Goal: Navigation & Orientation: Find specific page/section

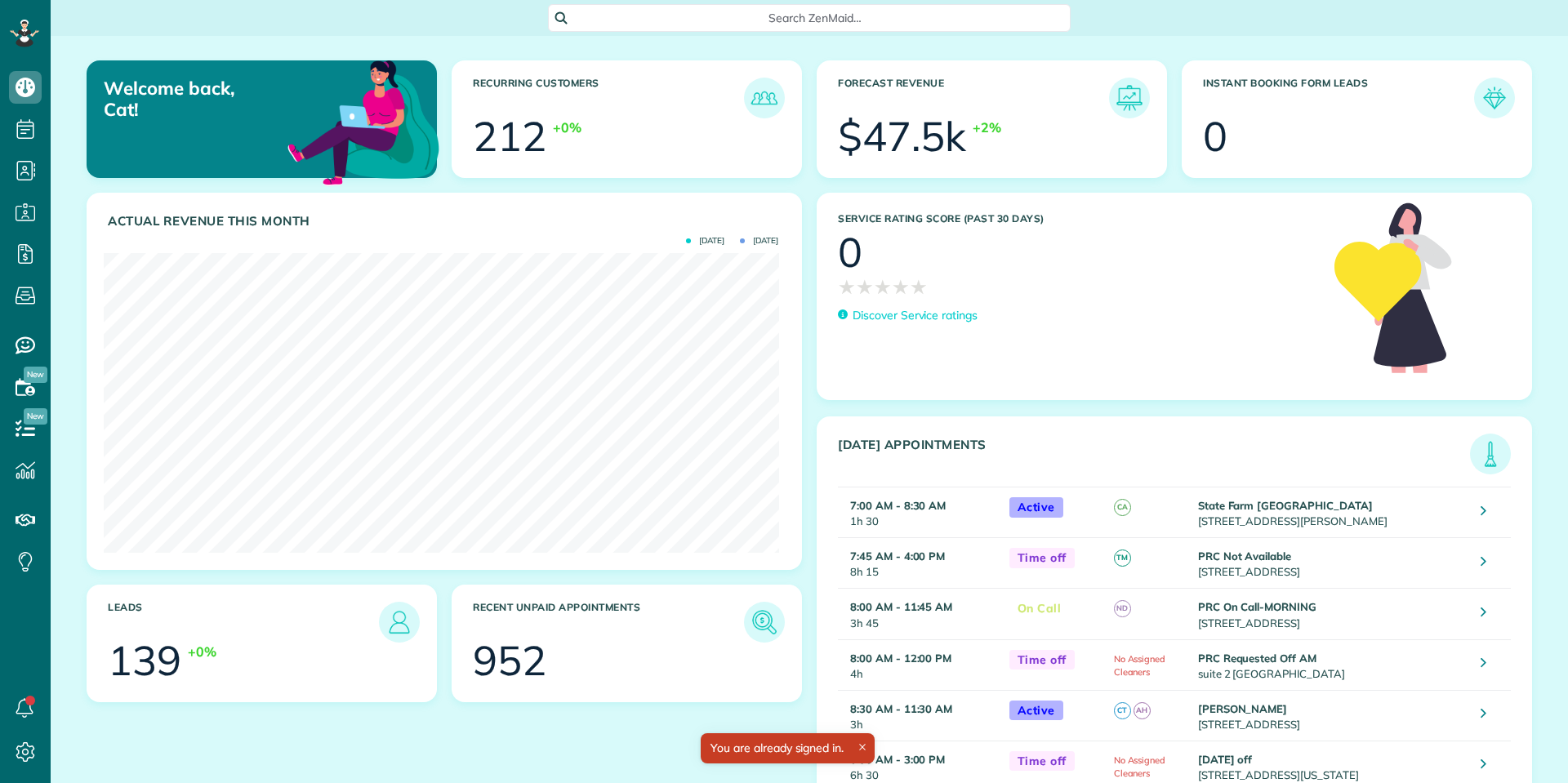
scroll to position [300, 675]
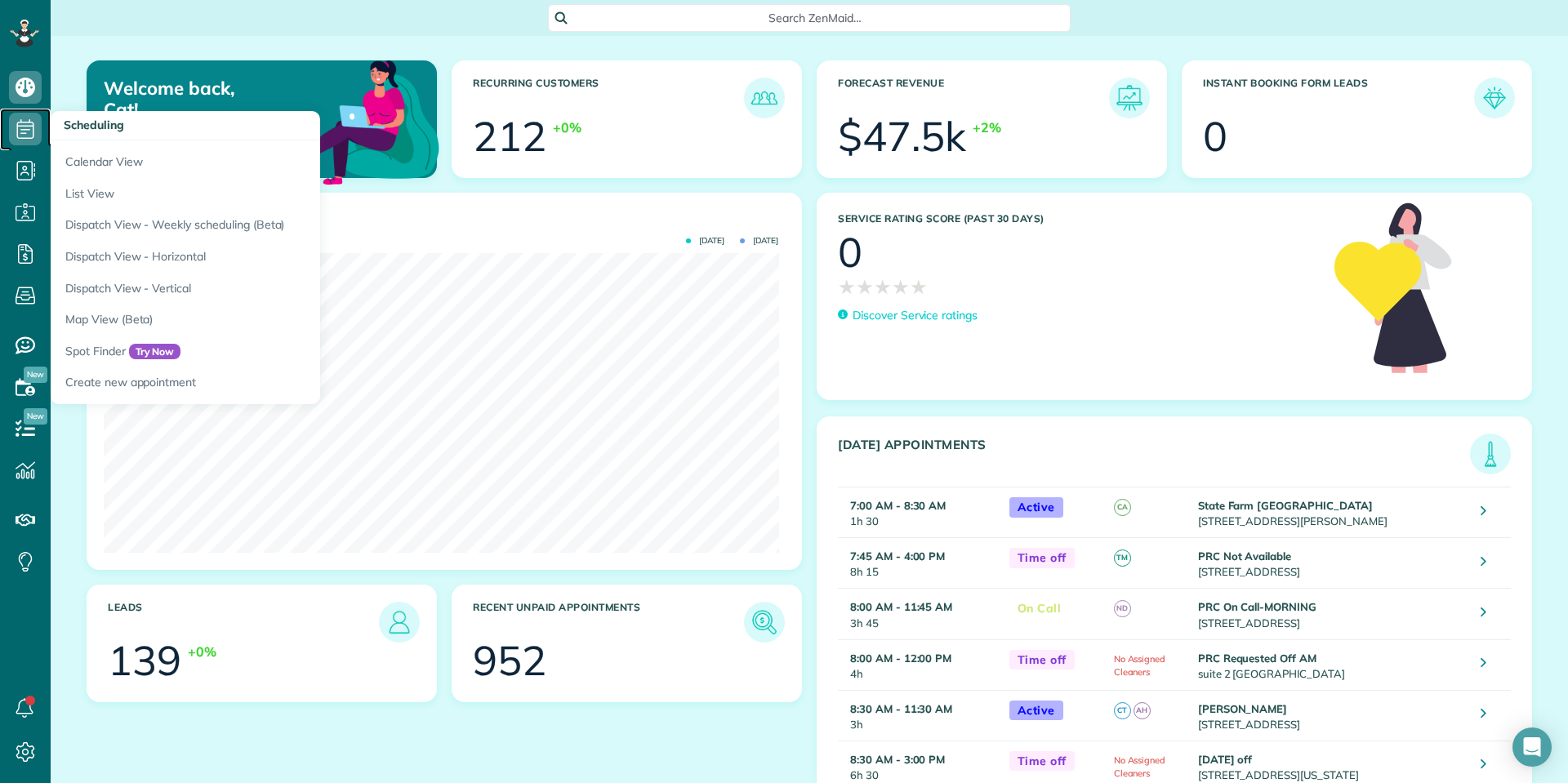
click at [15, 130] on icon at bounding box center [25, 129] width 33 height 33
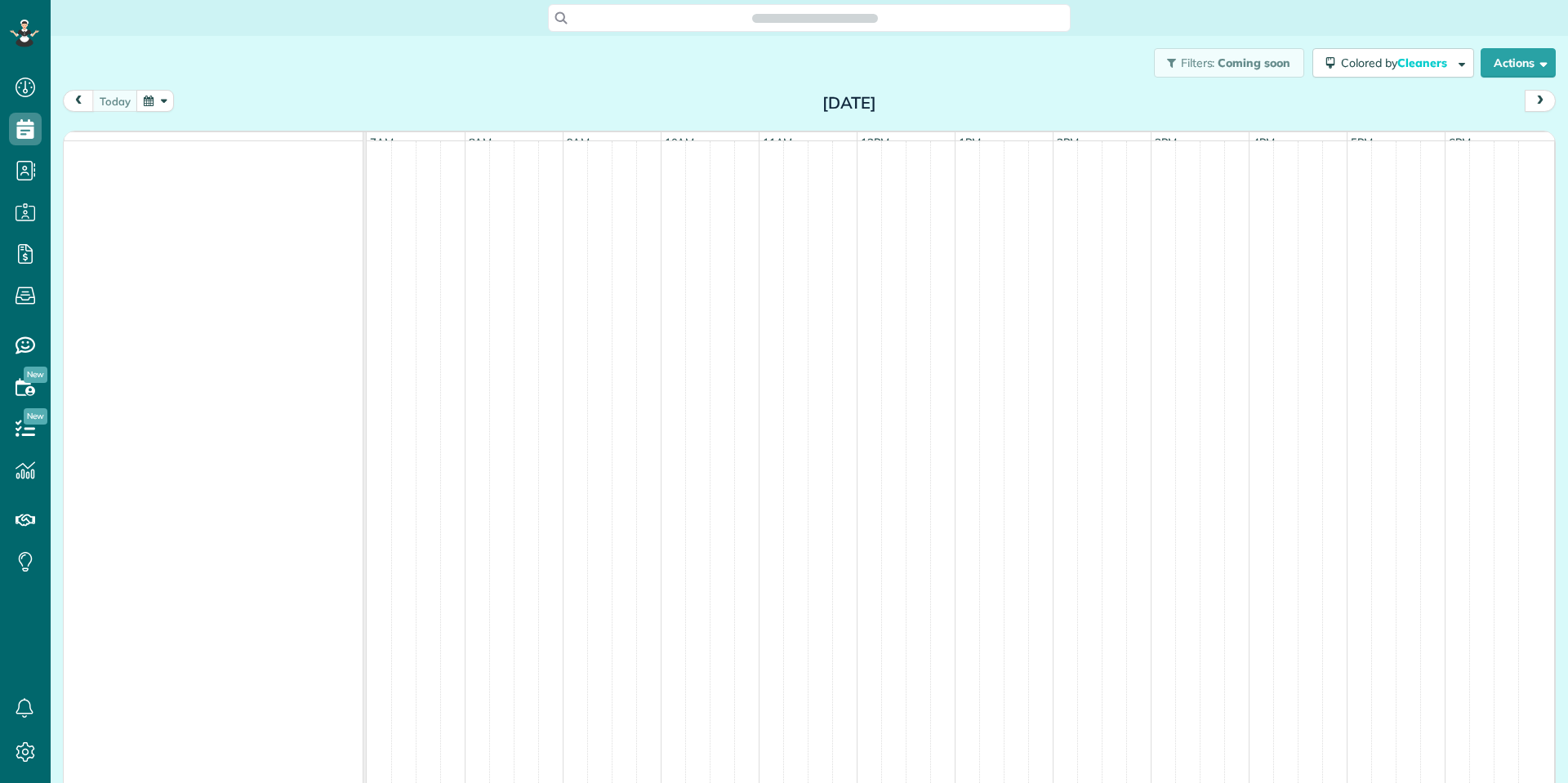
scroll to position [7, 7]
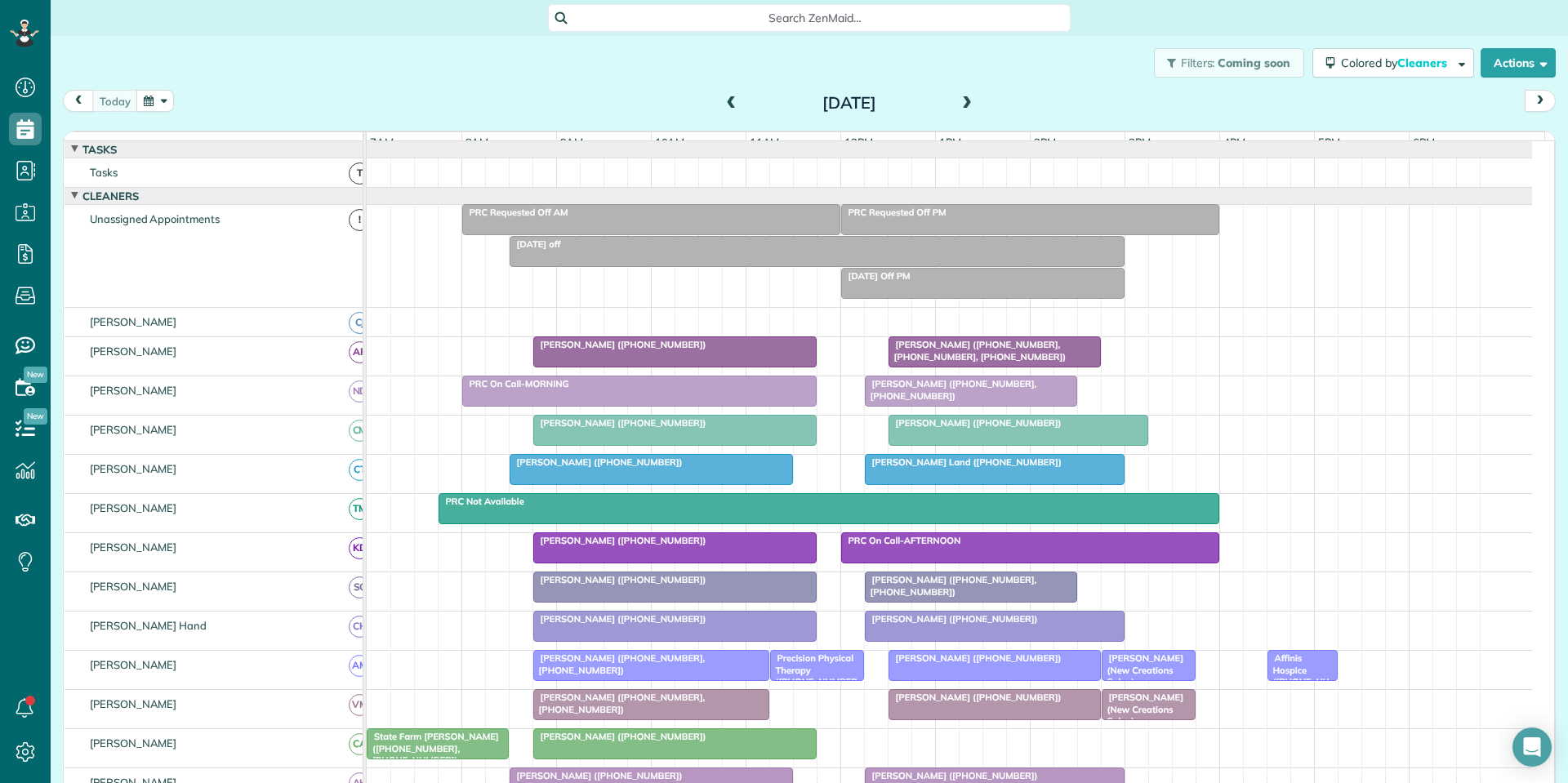
click at [1134, 676] on div "[PERSON_NAME] (New Creations Salon) ([PHONE_NUMBER])" at bounding box center [1148, 682] width 84 height 59
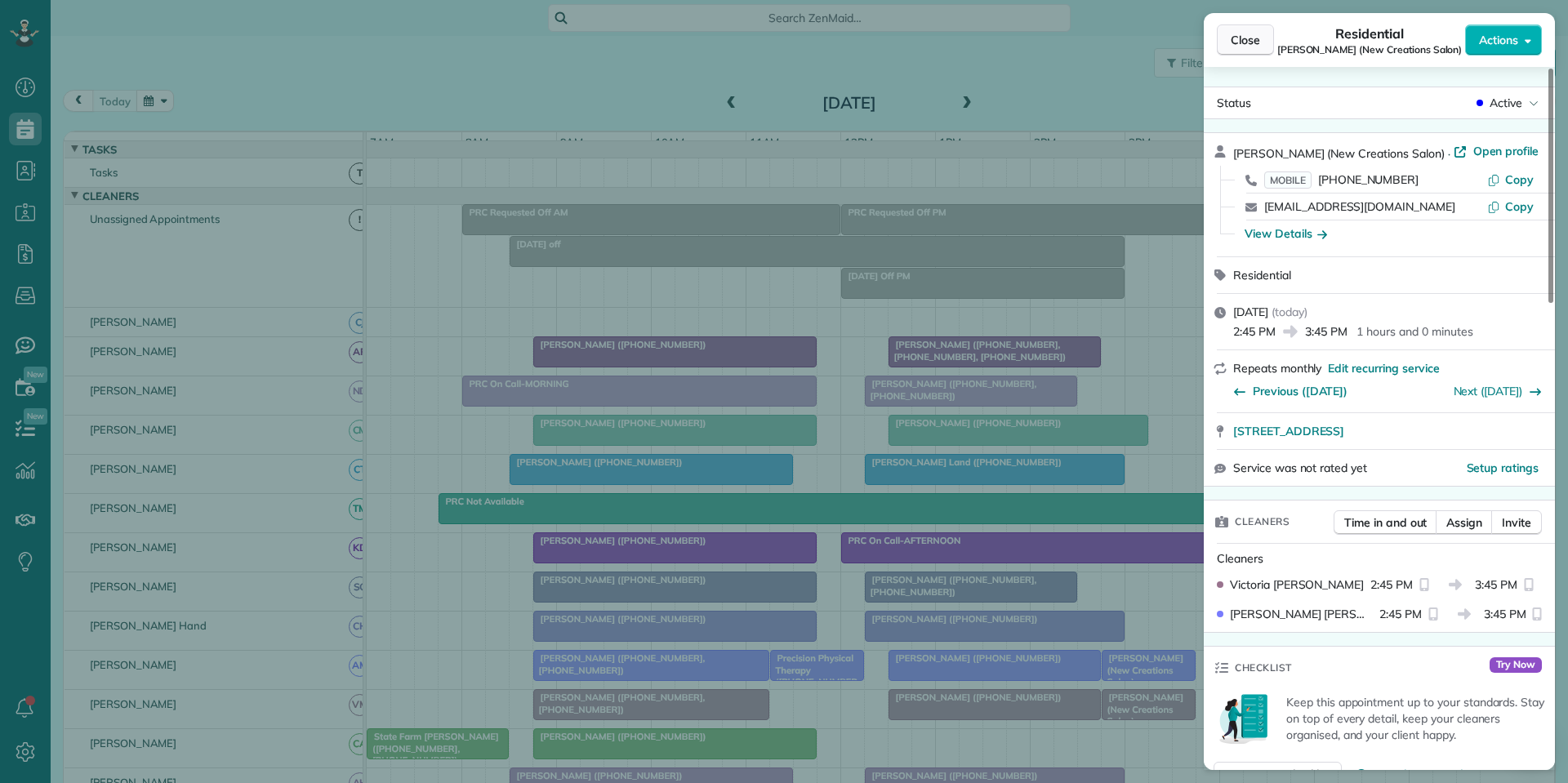
click at [1246, 41] on span "Close" at bounding box center [1245, 40] width 29 height 16
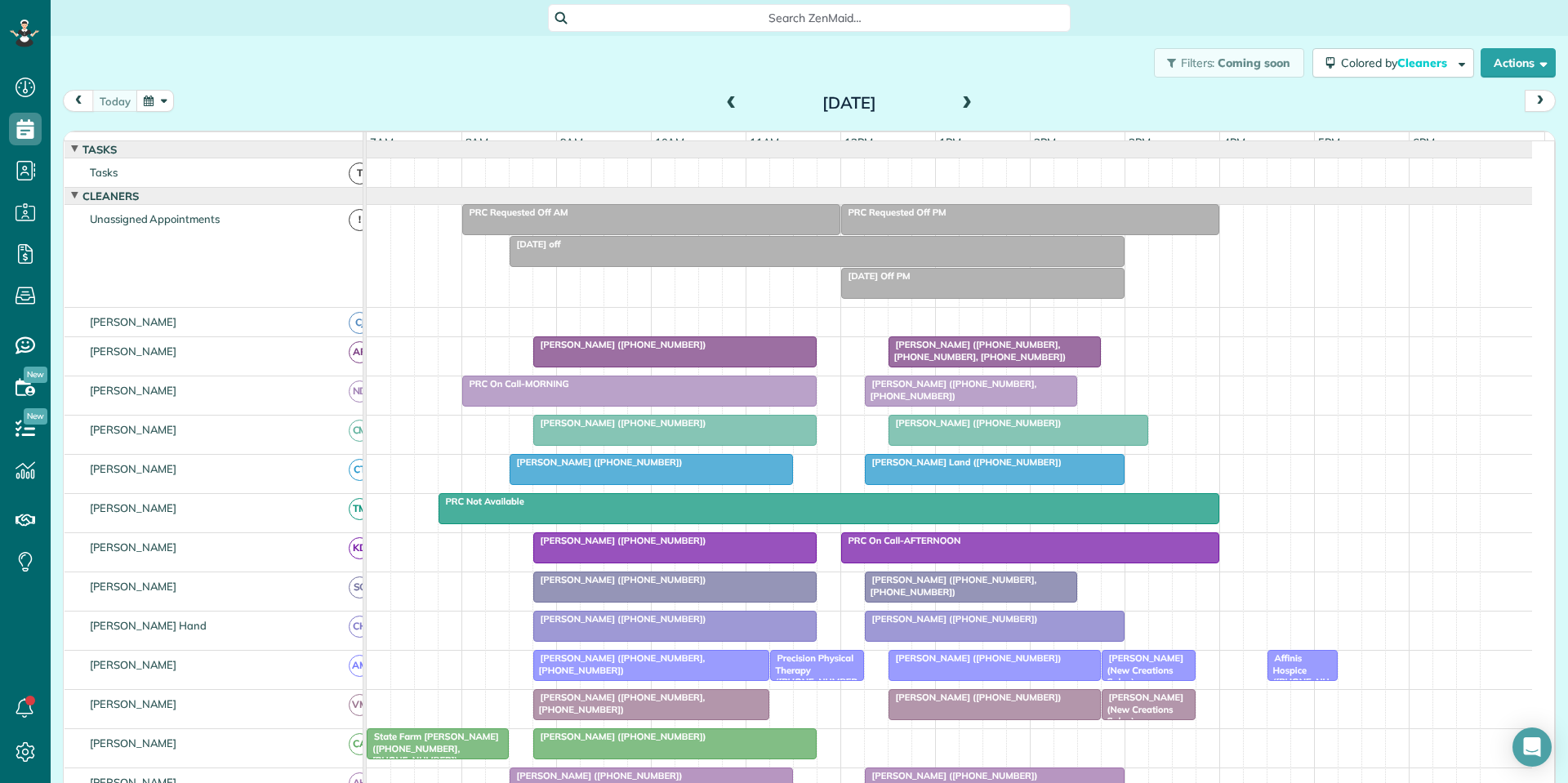
click at [1023, 664] on span "[PERSON_NAME] ([PHONE_NUMBER])" at bounding box center [975, 658] width 175 height 12
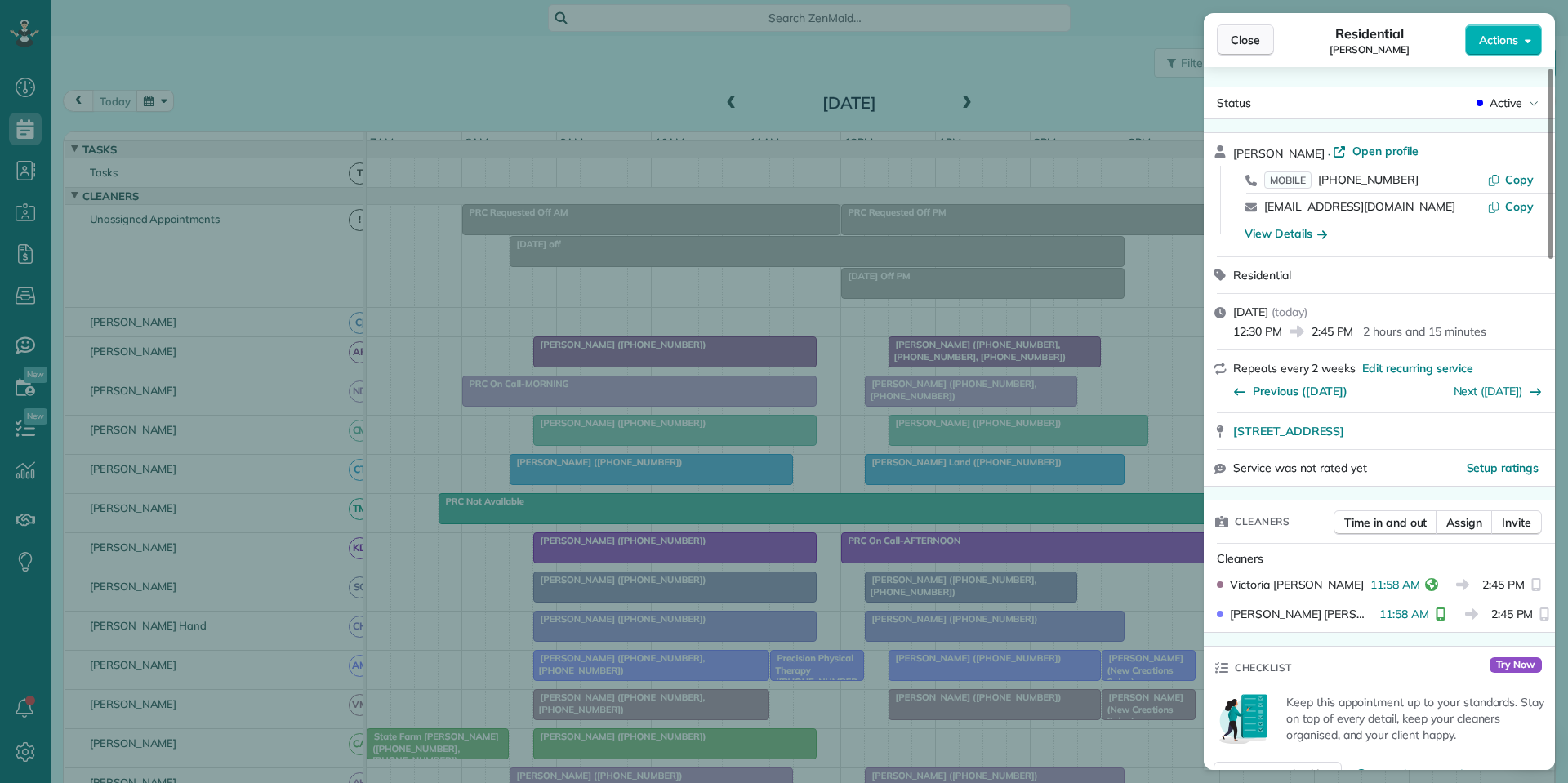
click at [1252, 45] on span "Close" at bounding box center [1245, 40] width 29 height 16
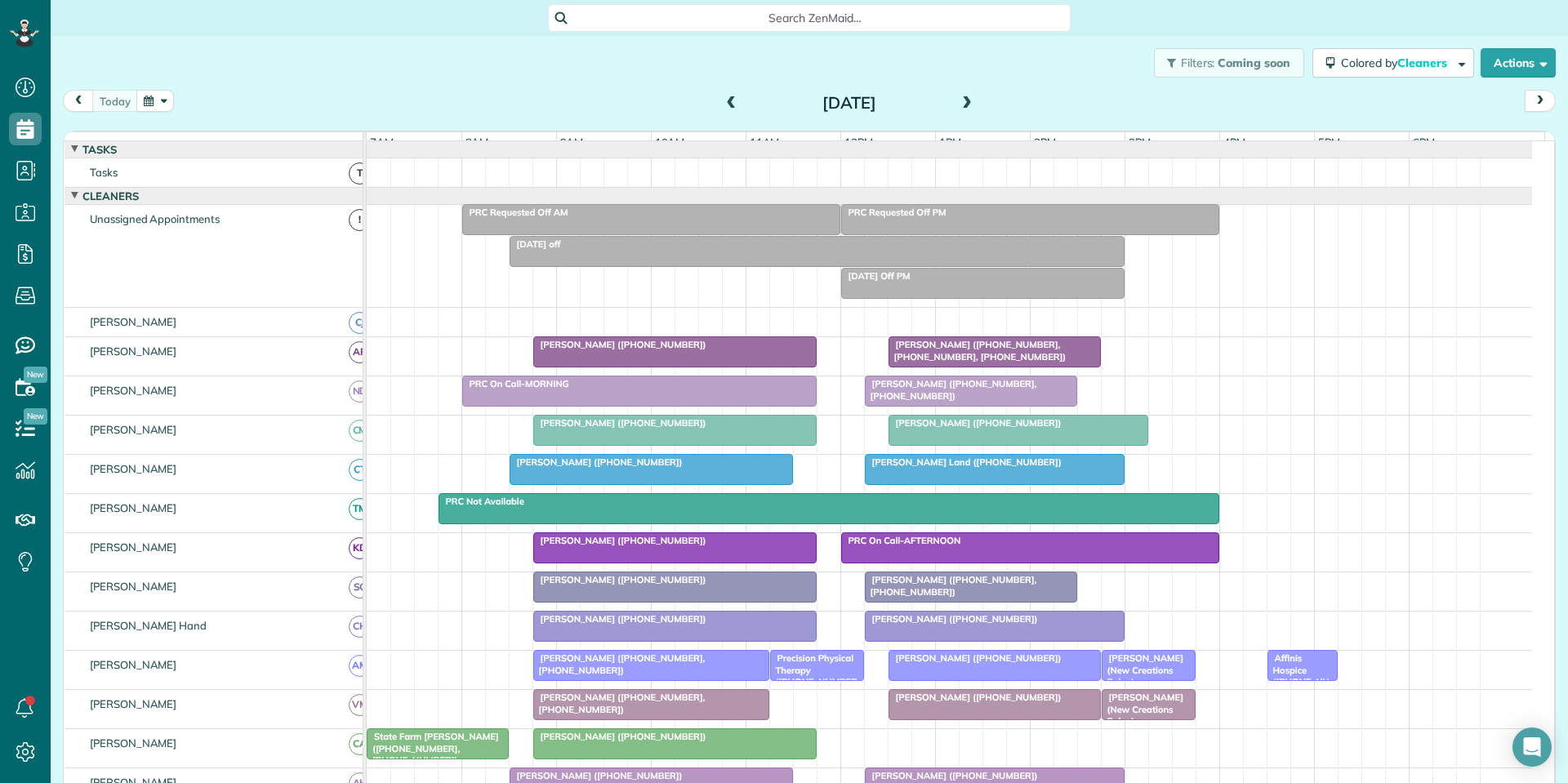
click at [962, 102] on span at bounding box center [967, 103] width 18 height 14
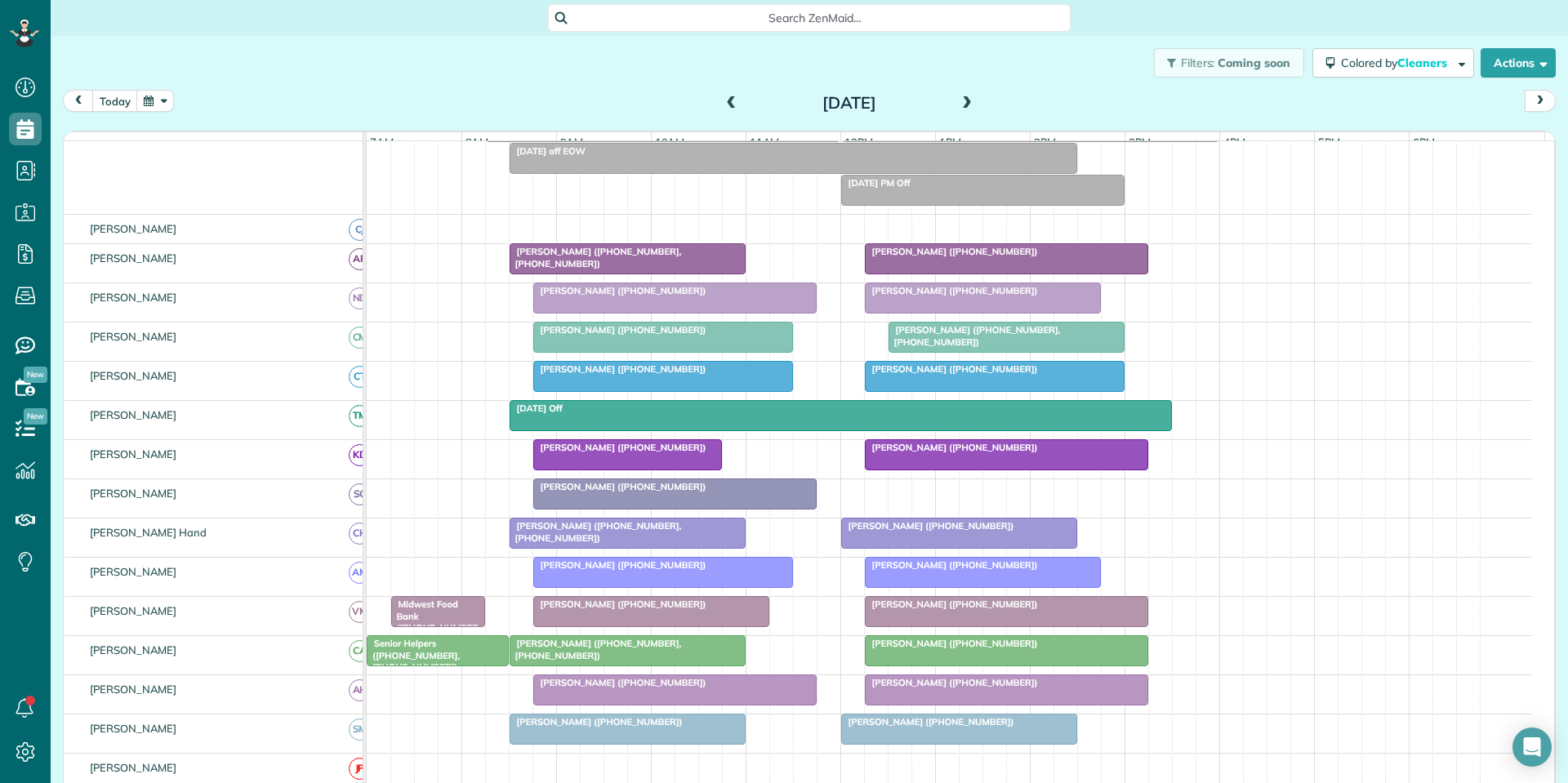
scroll to position [163, 0]
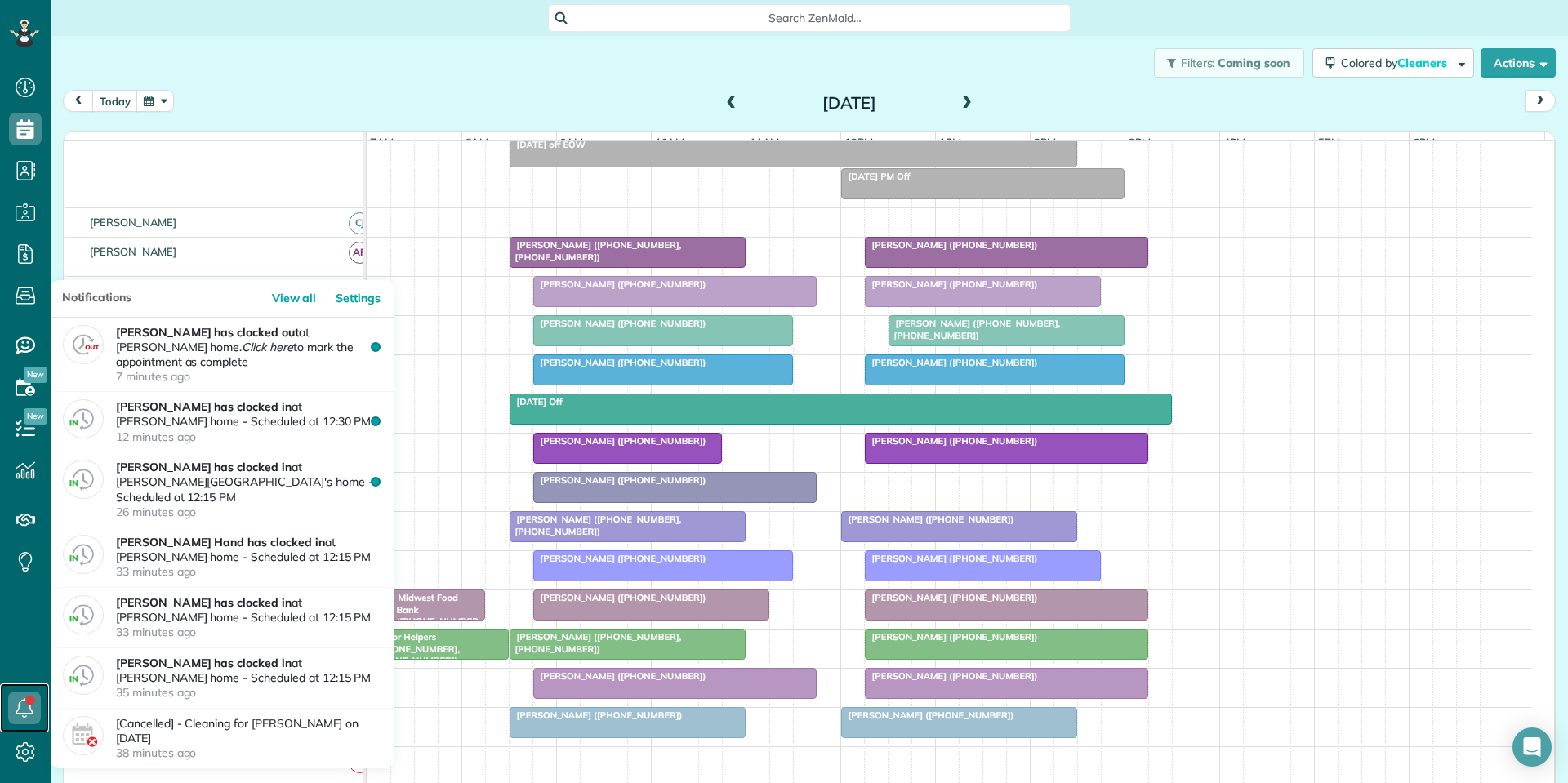
click at [30, 701] on link at bounding box center [24, 708] width 49 height 49
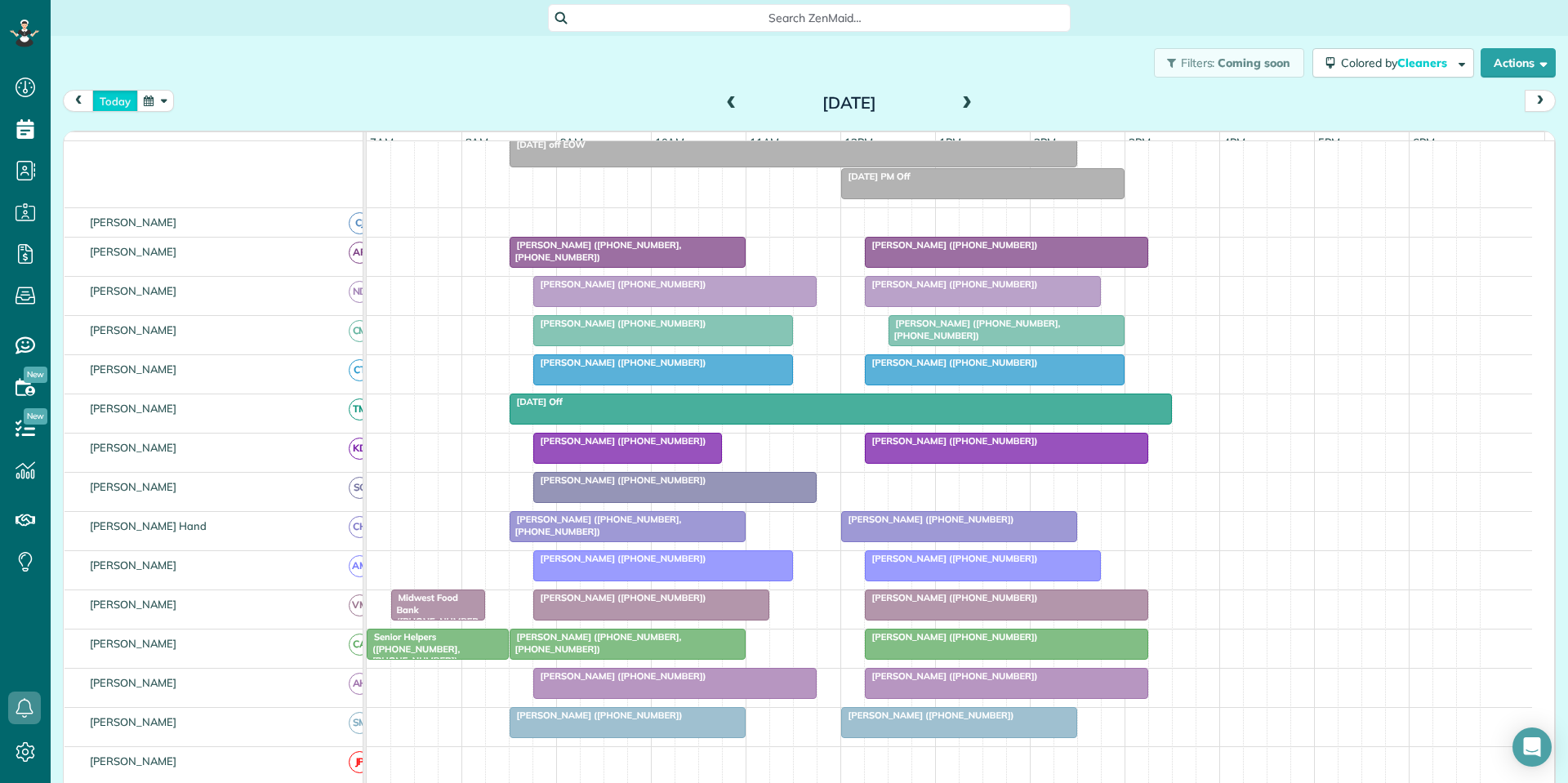
click at [111, 100] on button "today" at bounding box center [115, 101] width 45 height 22
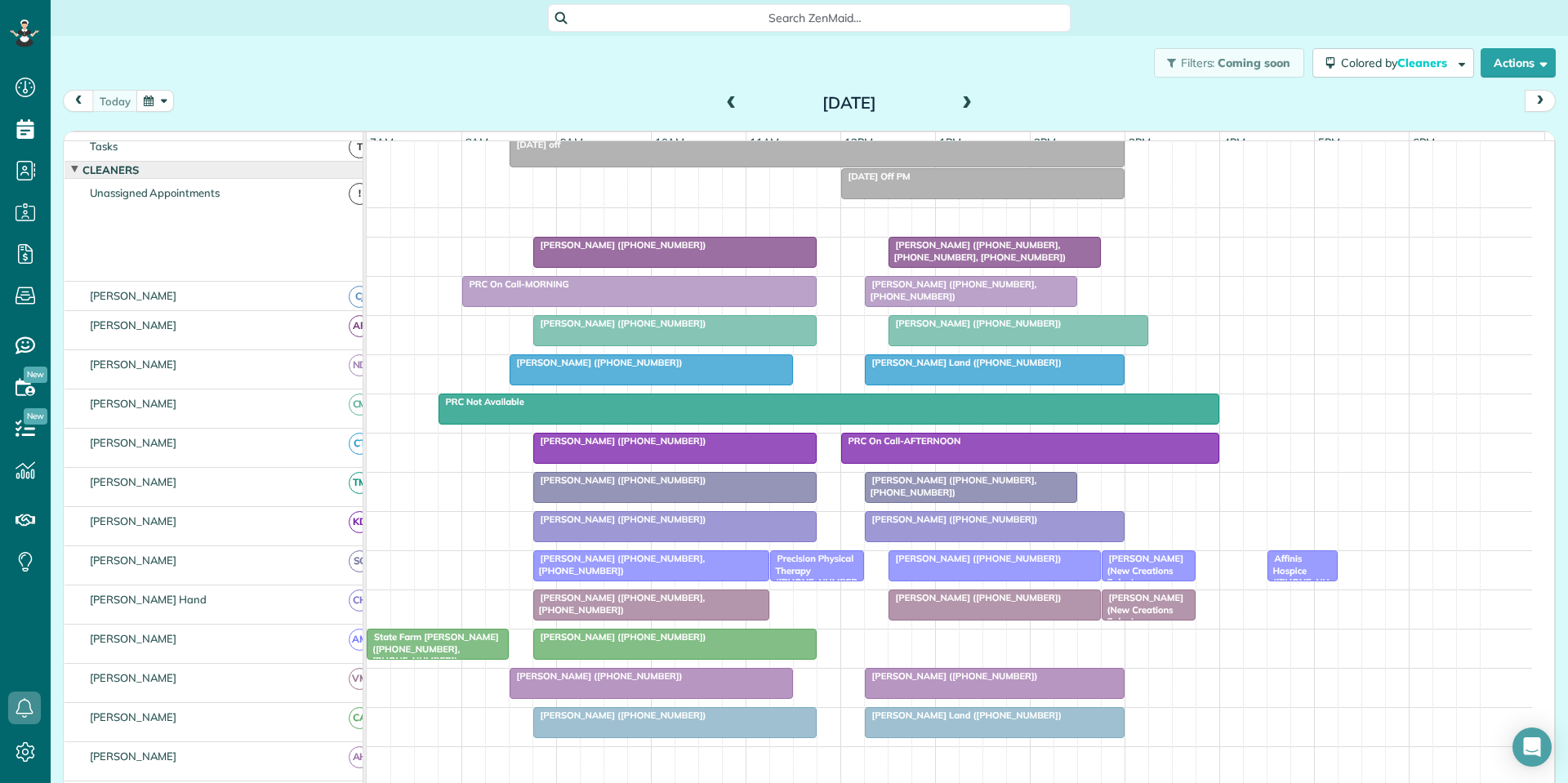
scroll to position [189, 0]
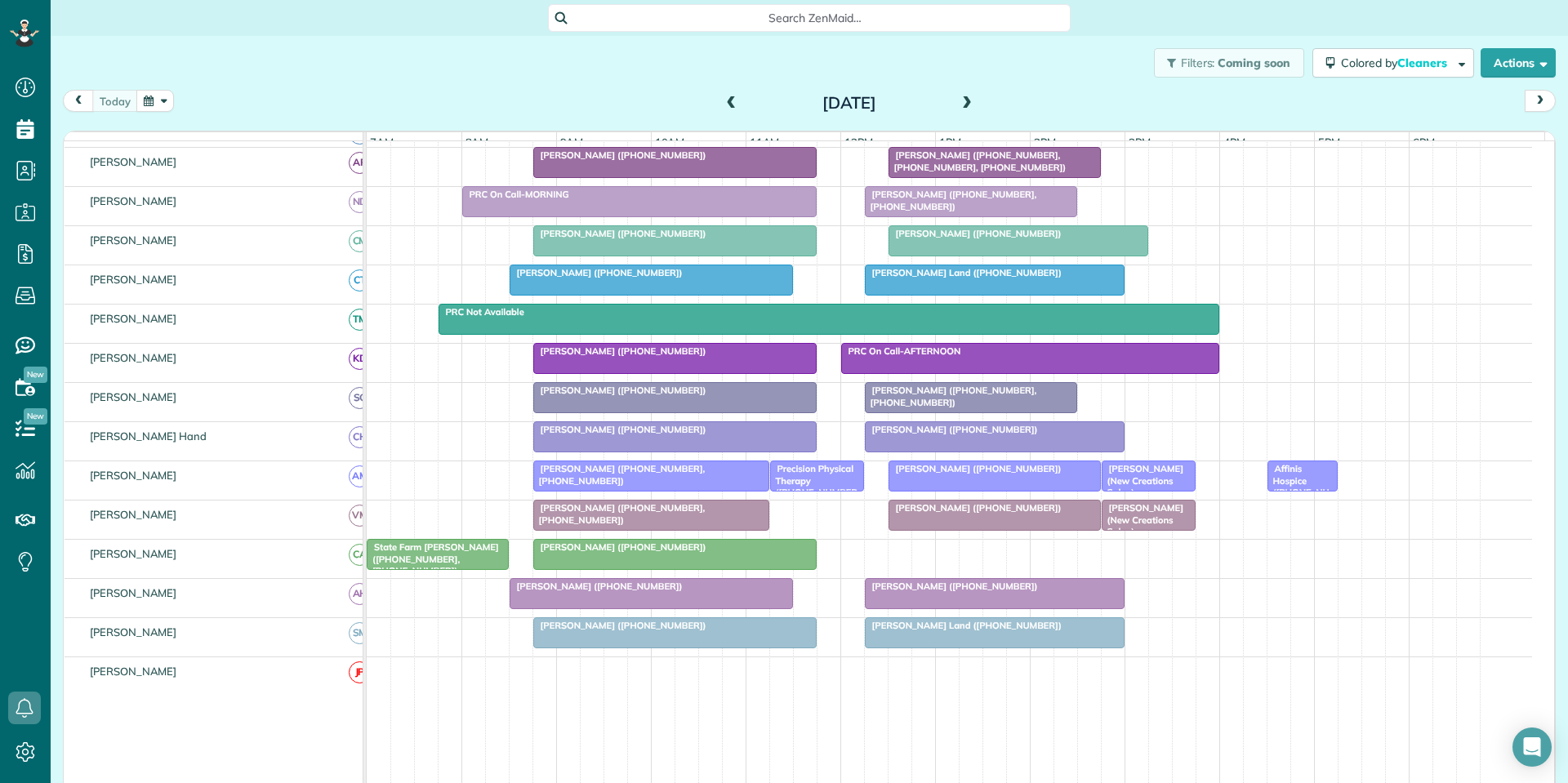
click at [720, 632] on div "[PERSON_NAME] ([PHONE_NUMBER])" at bounding box center [675, 625] width 274 height 12
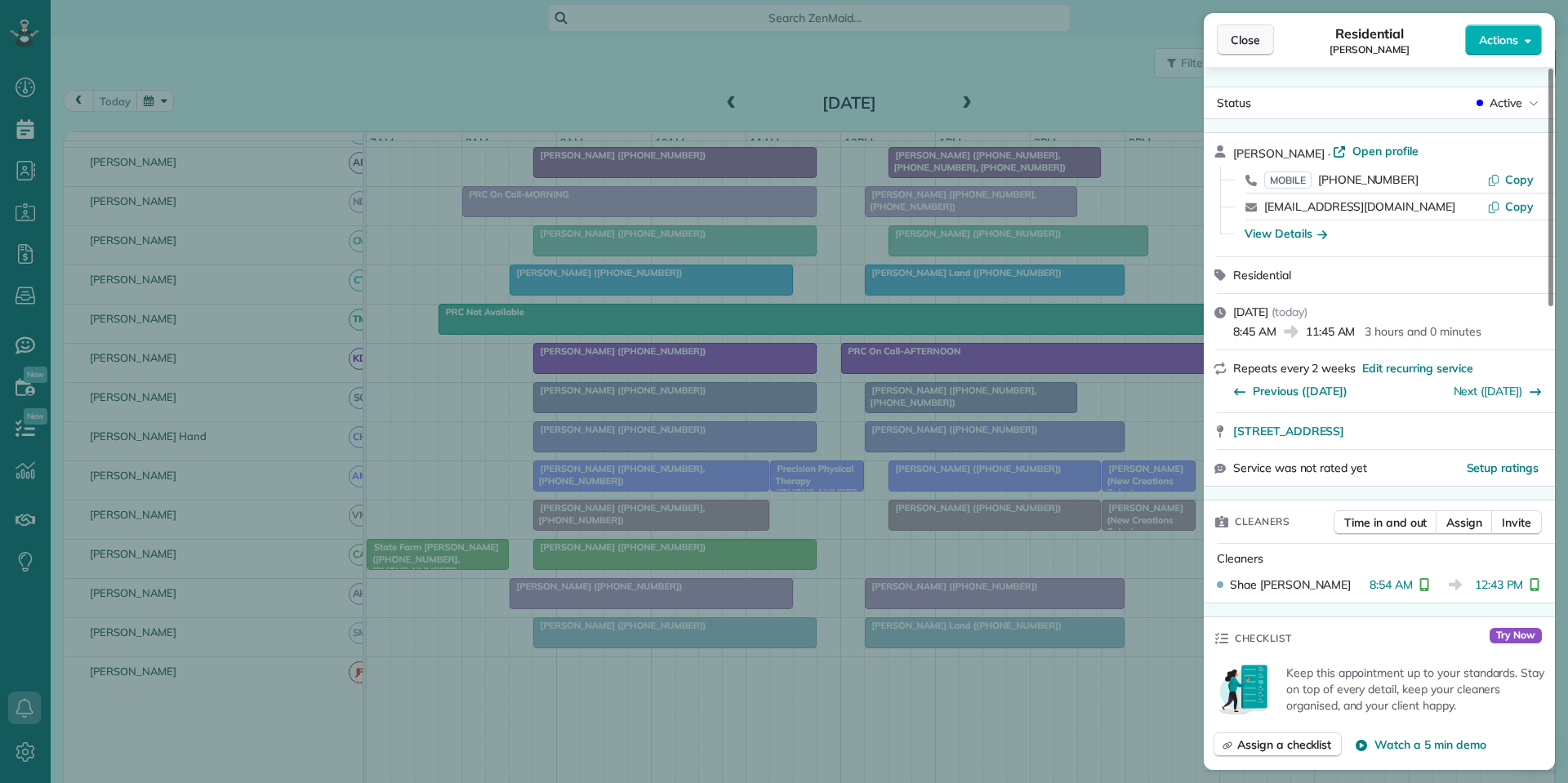
click at [1252, 39] on span "Close" at bounding box center [1245, 40] width 29 height 16
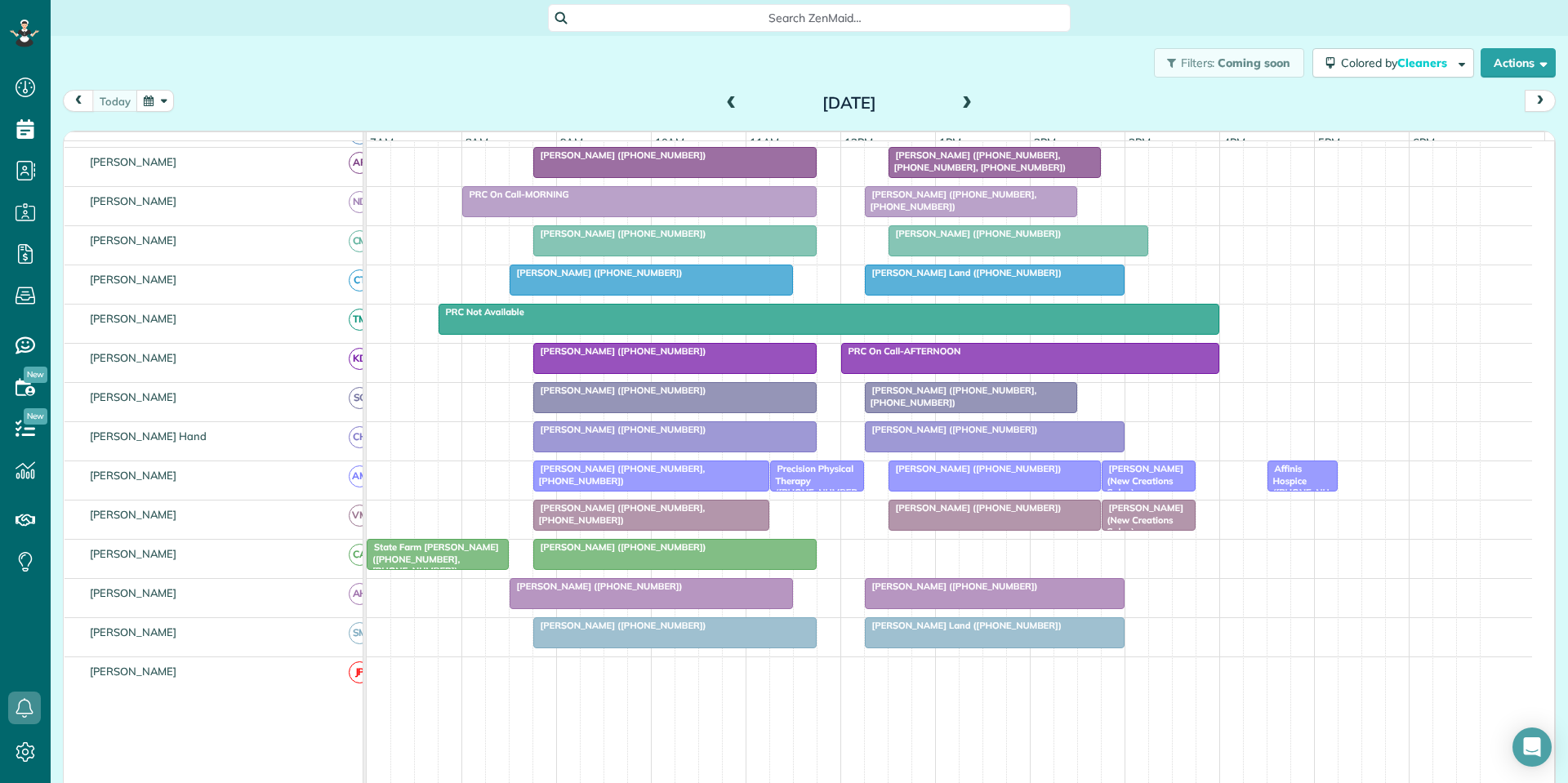
click at [471, 64] on div "Filters: Coming soon Colored by Cleaners Color by Cleaner Color by Team Color b…" at bounding box center [809, 63] width 1517 height 53
click at [960, 295] on div at bounding box center [994, 280] width 258 height 29
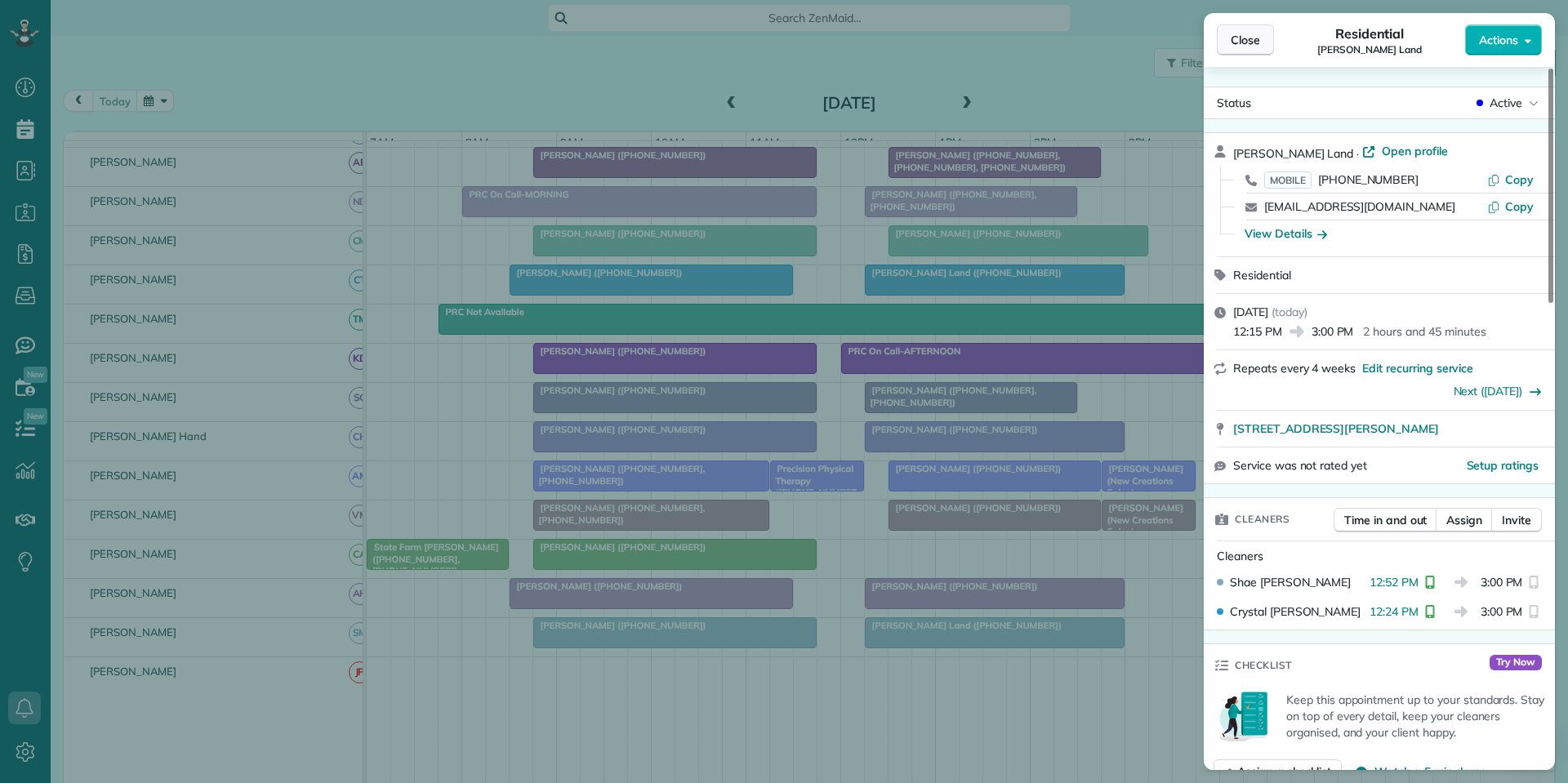
click at [1253, 34] on span "Close" at bounding box center [1245, 40] width 29 height 16
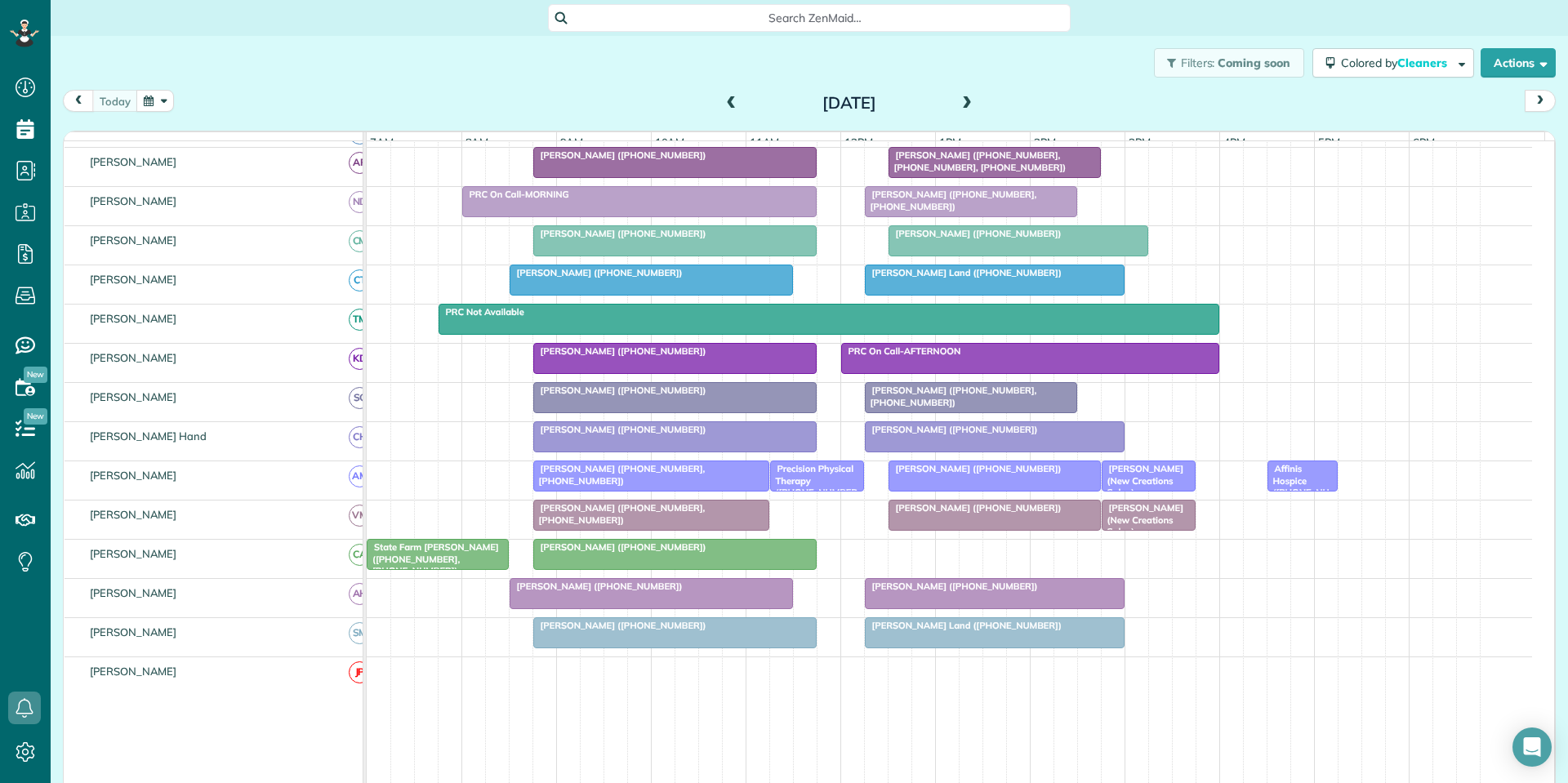
click at [963, 98] on span at bounding box center [967, 103] width 18 height 14
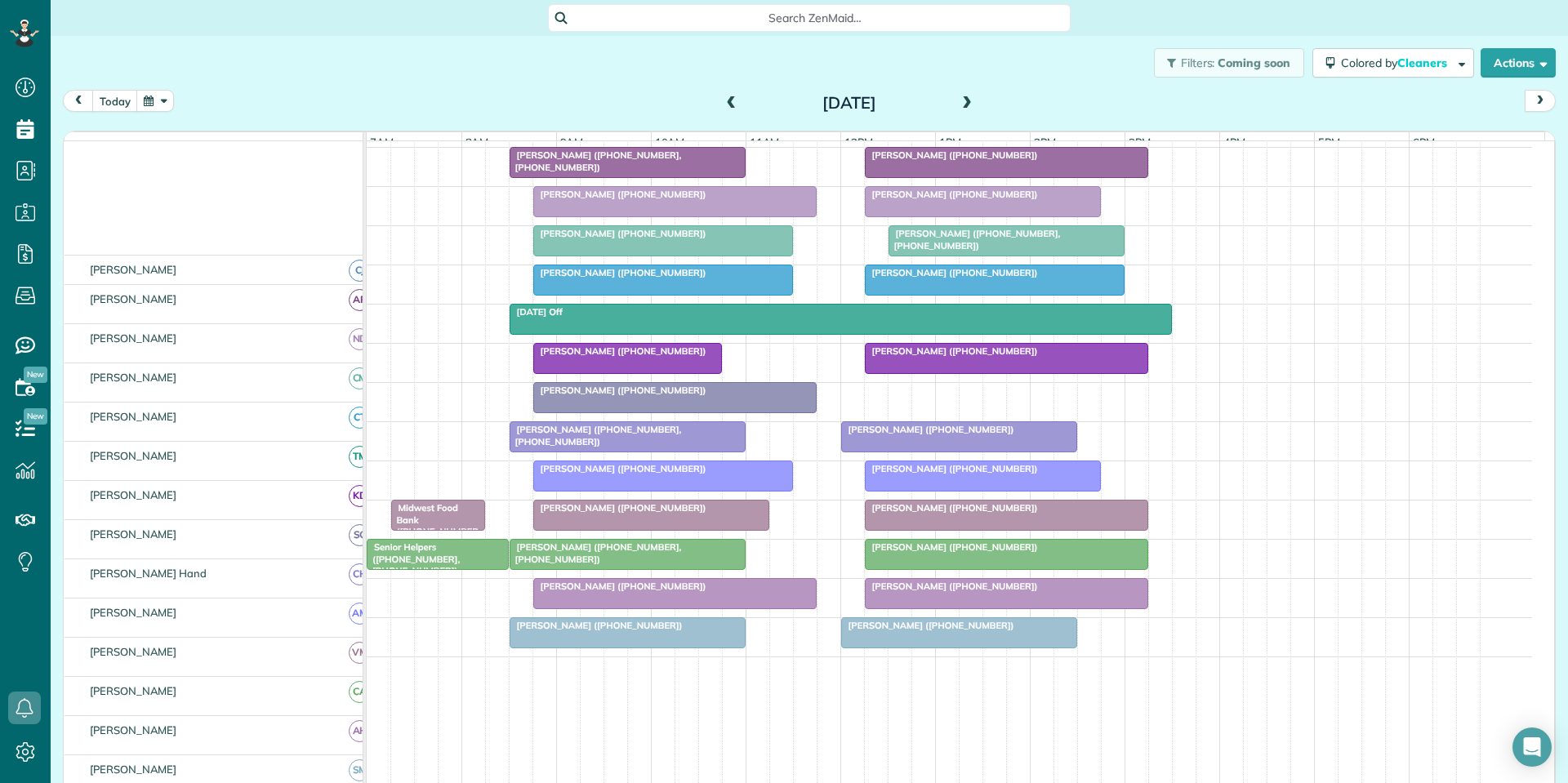
scroll to position [253, 0]
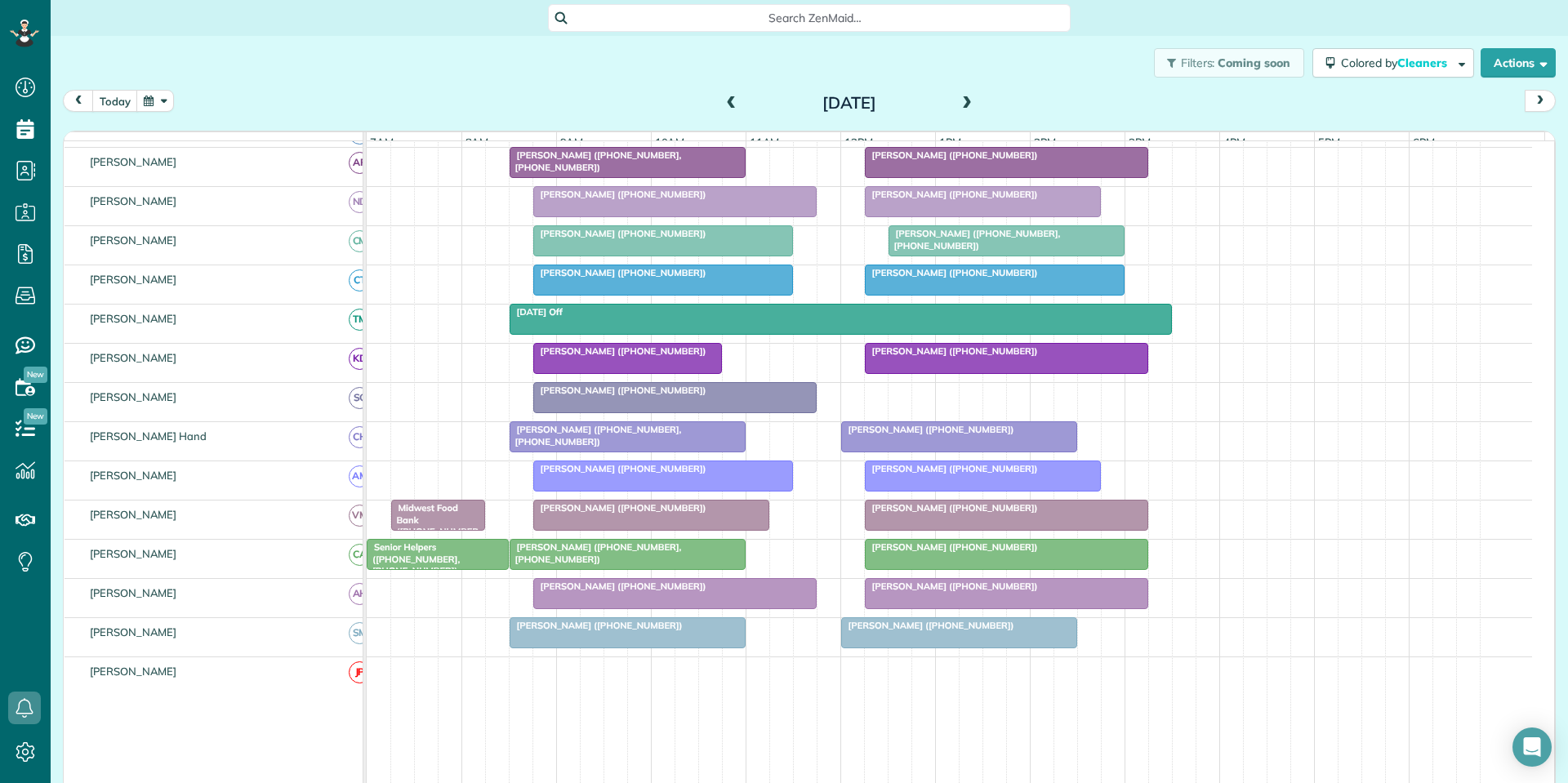
click at [976, 253] on div at bounding box center [1006, 241] width 235 height 29
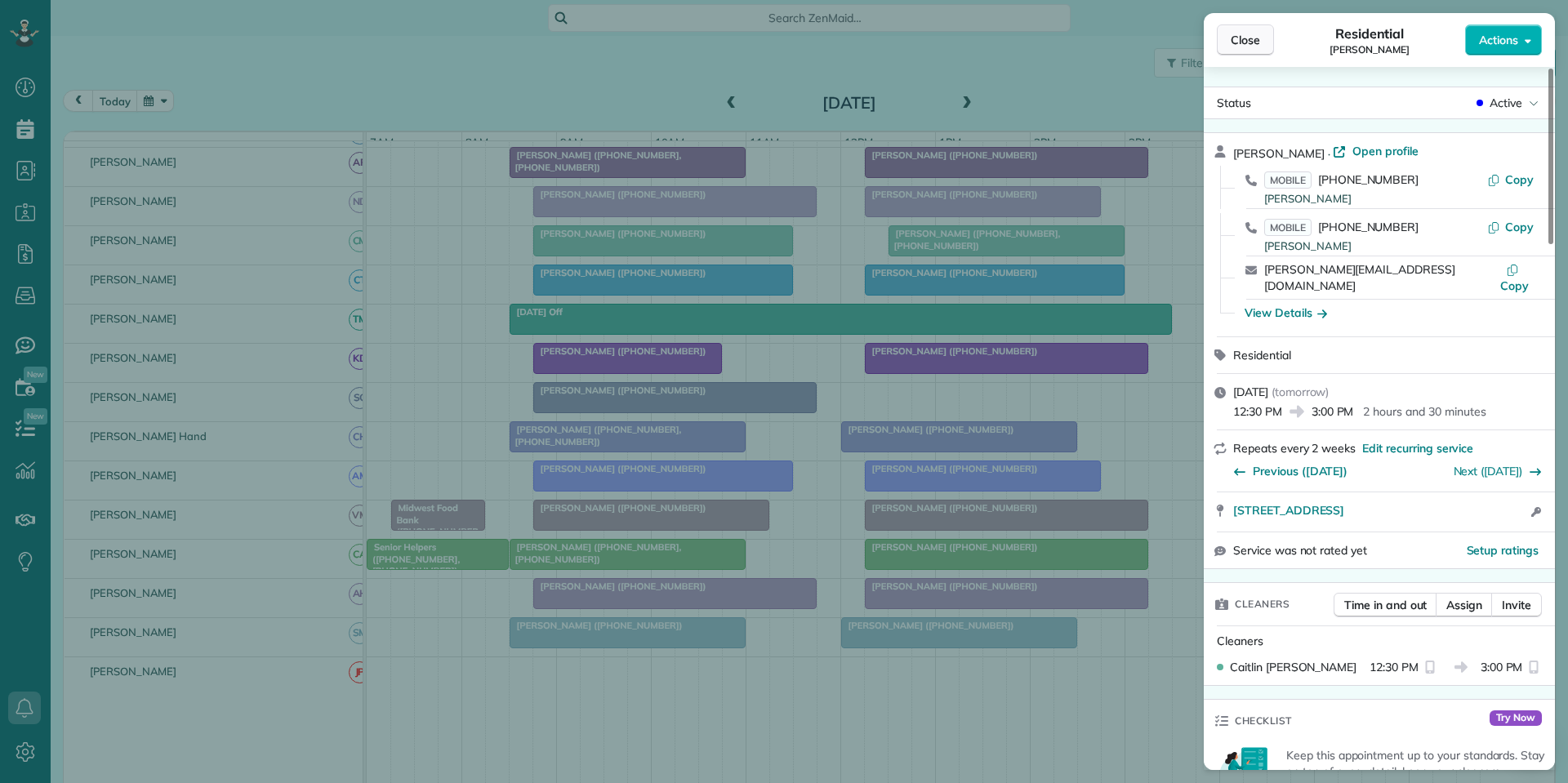
click at [1252, 30] on button "Close" at bounding box center [1245, 40] width 57 height 31
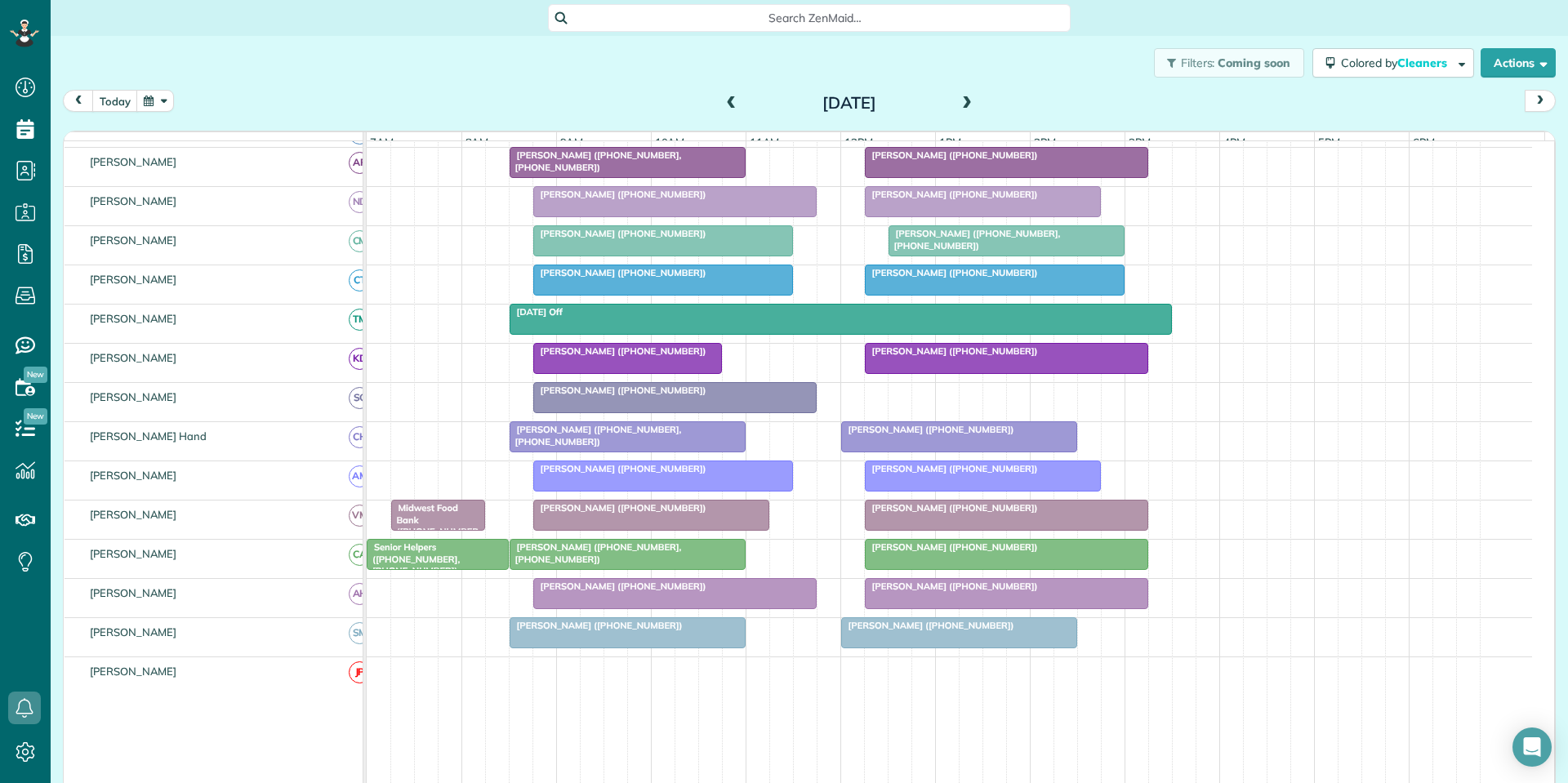
click at [724, 97] on span at bounding box center [732, 103] width 18 height 14
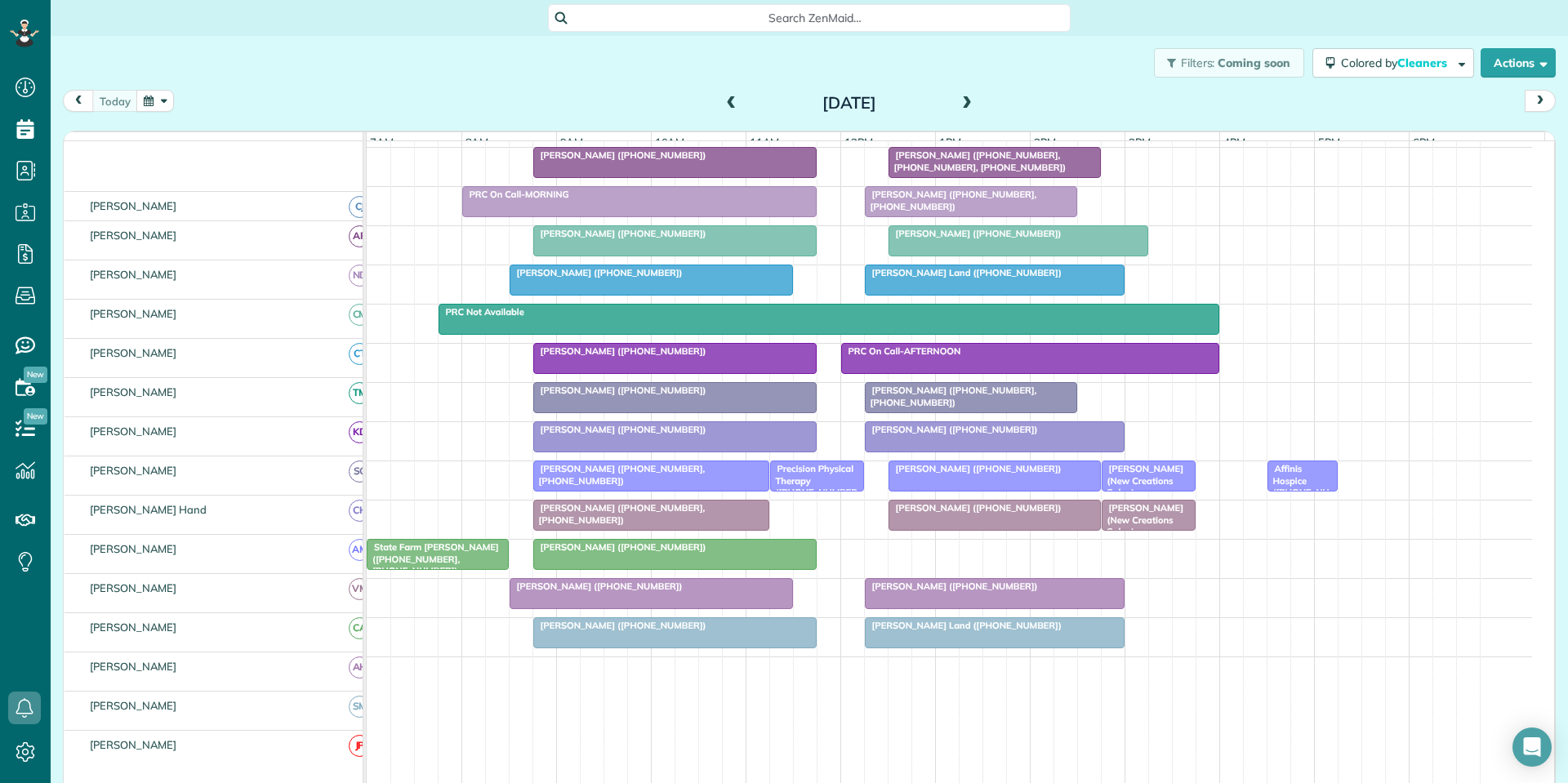
scroll to position [189, 0]
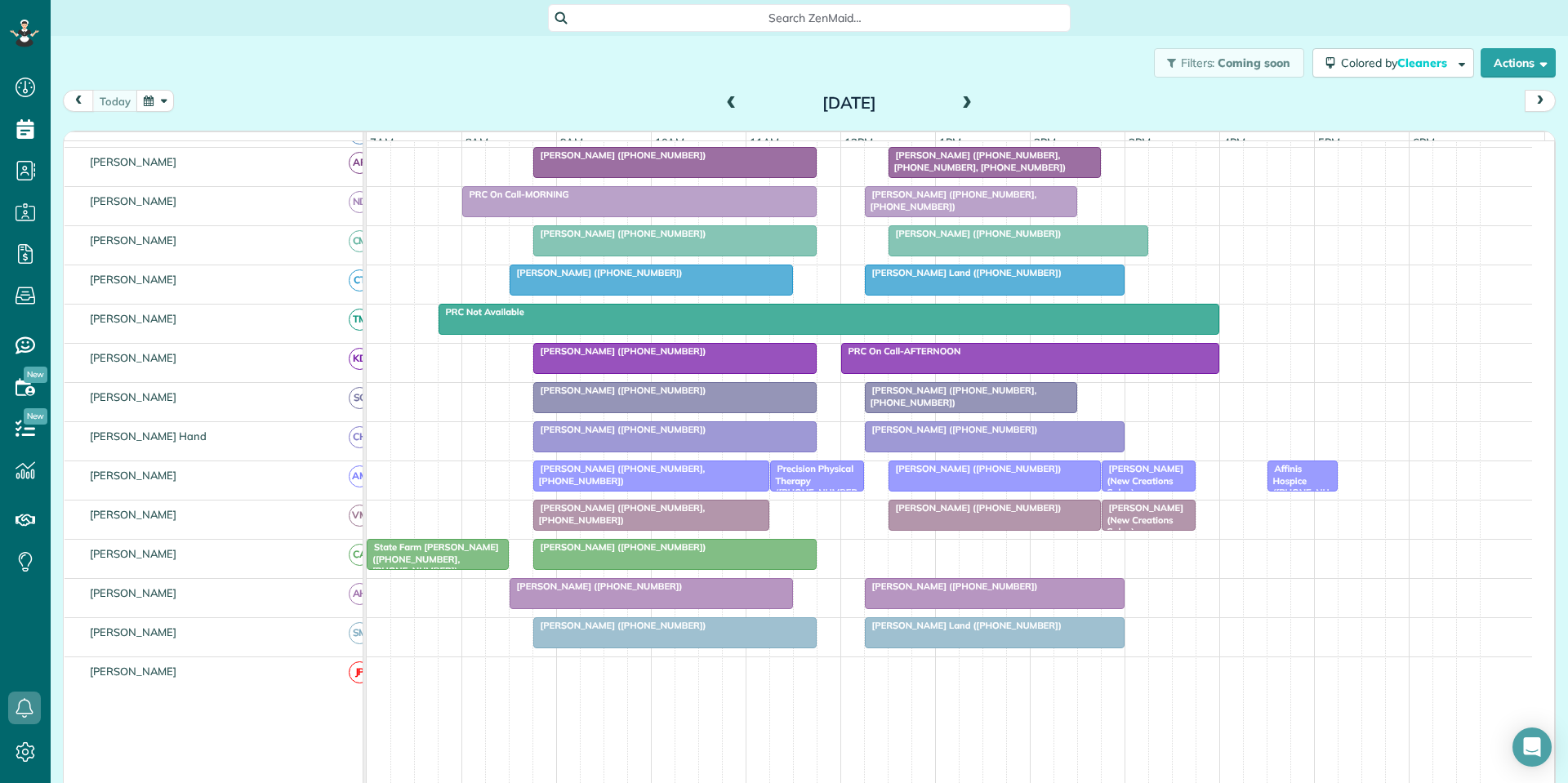
click at [973, 239] on span "[PERSON_NAME] ([PHONE_NUMBER])" at bounding box center [975, 233] width 175 height 12
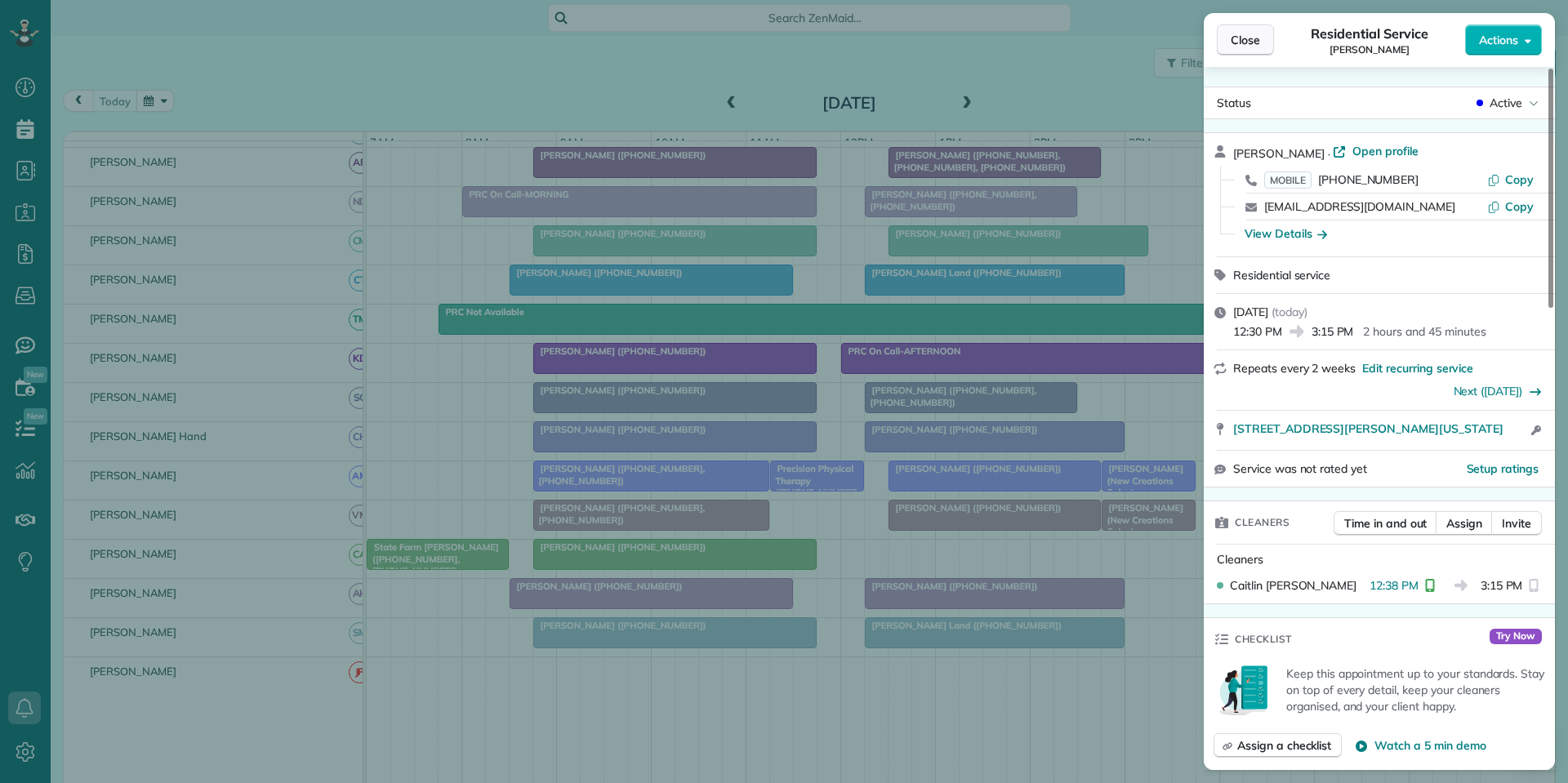
click at [1243, 44] on span "Close" at bounding box center [1245, 40] width 29 height 16
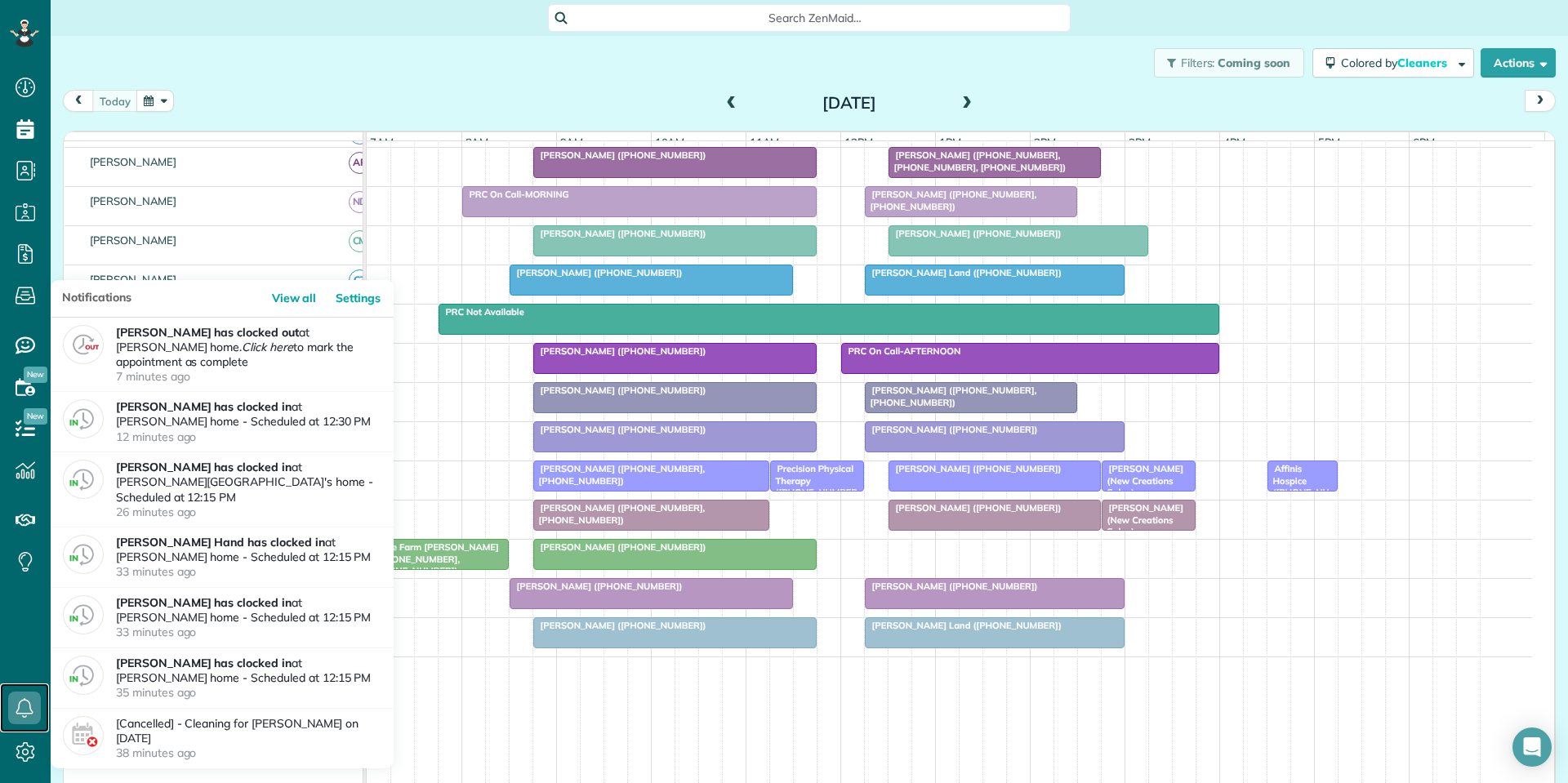
click at [22, 698] on icon at bounding box center [24, 708] width 33 height 33
click at [300, 313] on link "View all" at bounding box center [300, 298] width 62 height 37
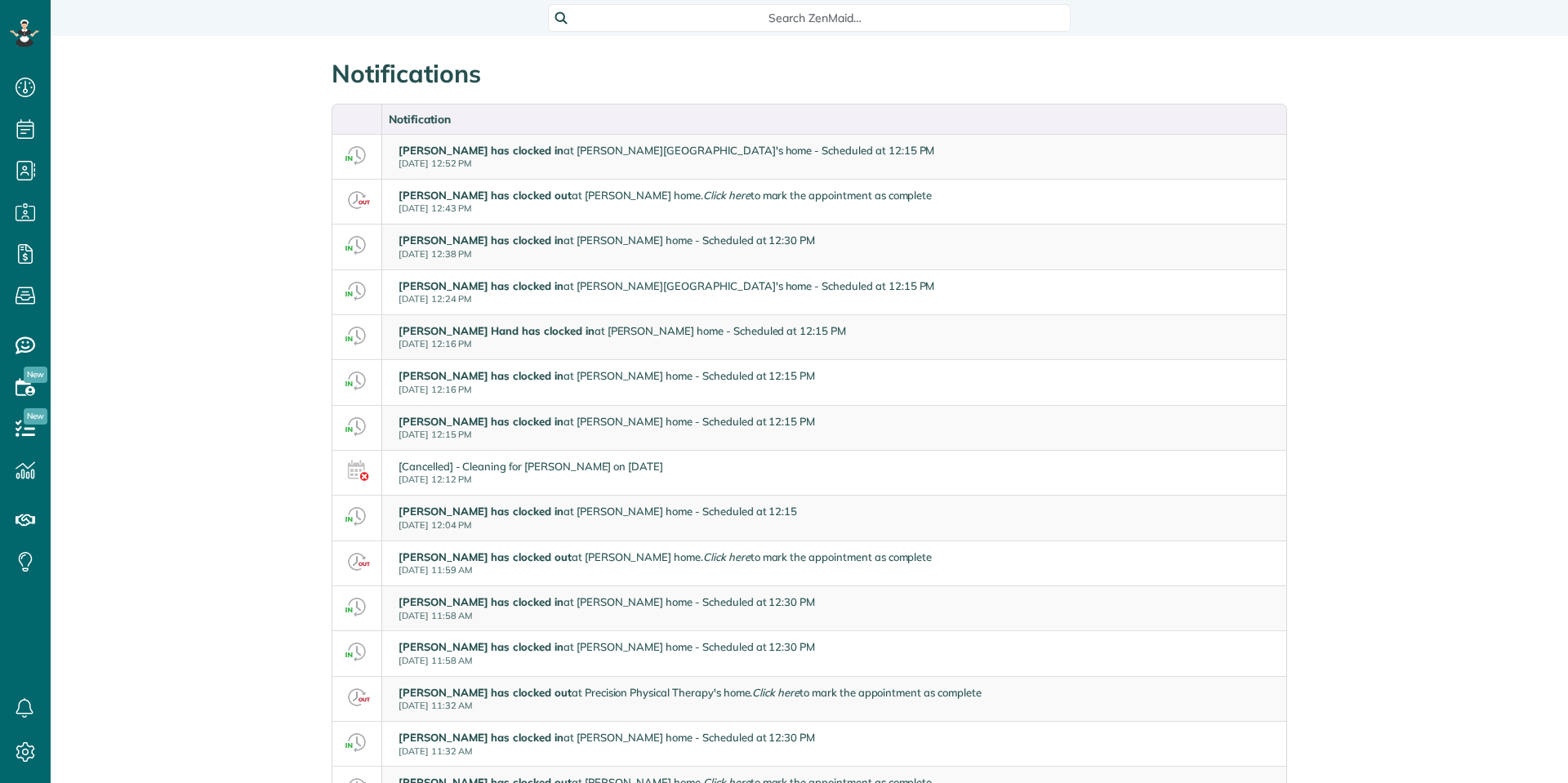
scroll to position [7, 7]
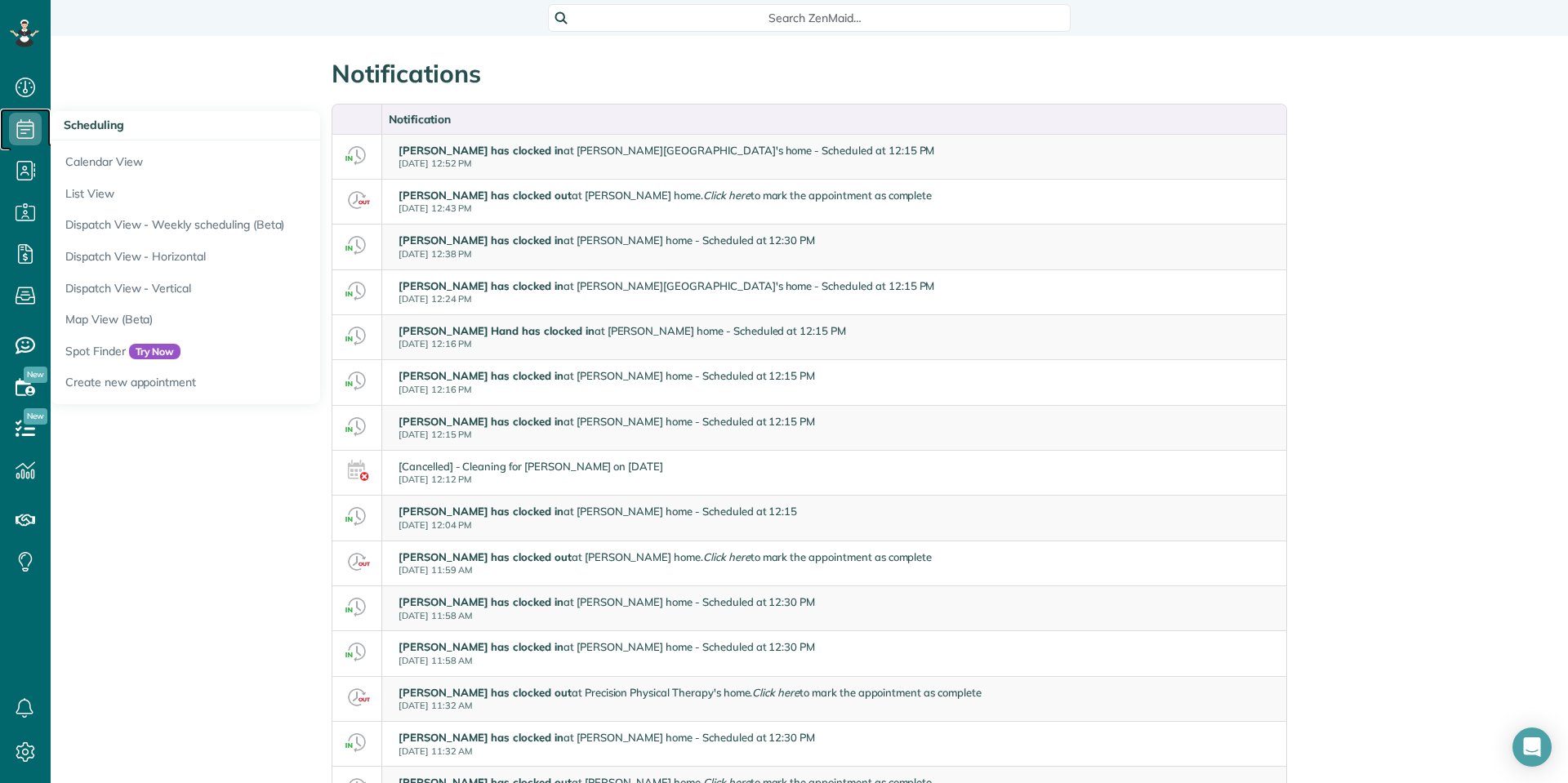
click at [28, 121] on use at bounding box center [25, 130] width 17 height 20
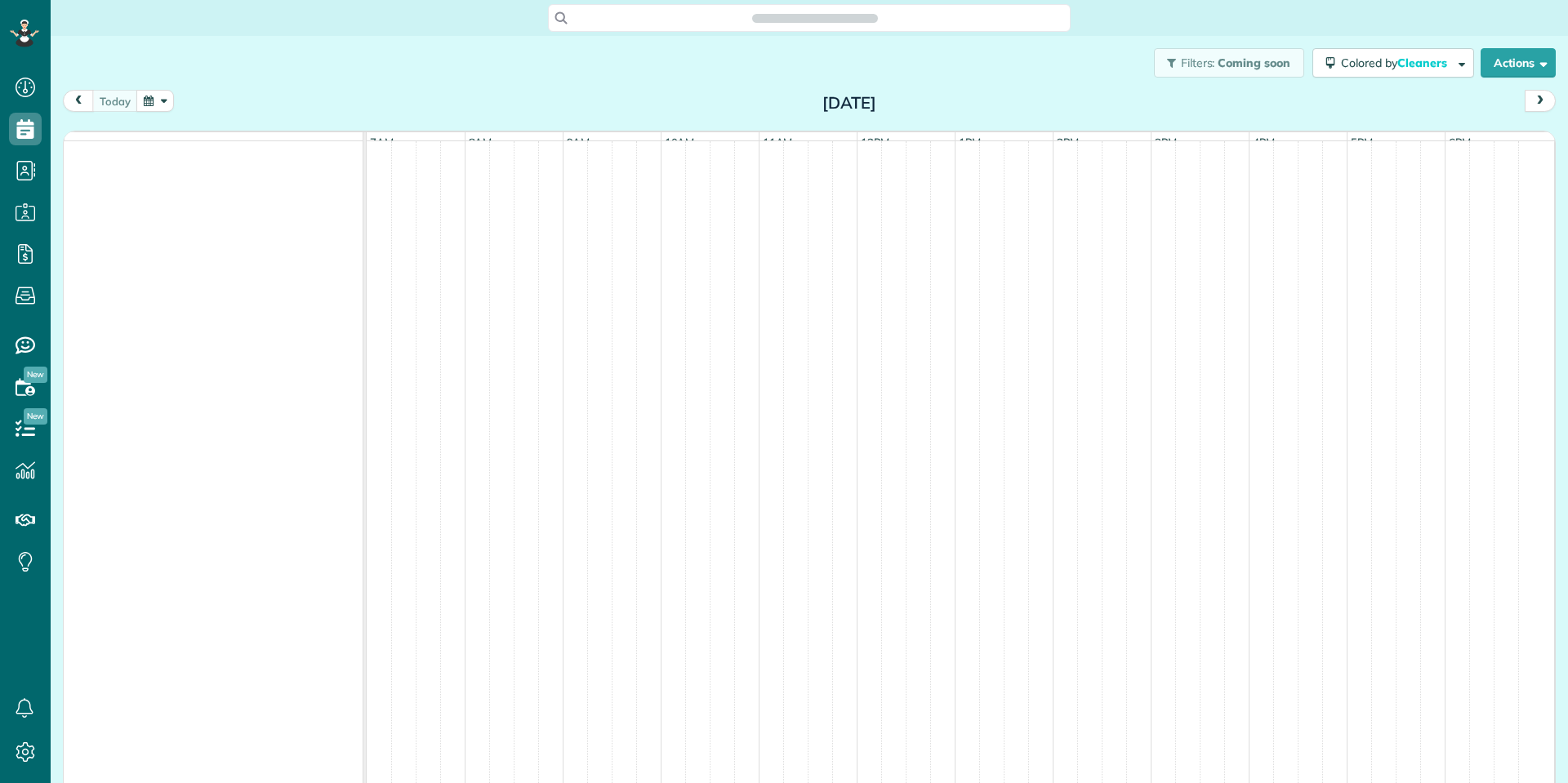
scroll to position [7, 7]
